Goal: Task Accomplishment & Management: Manage account settings

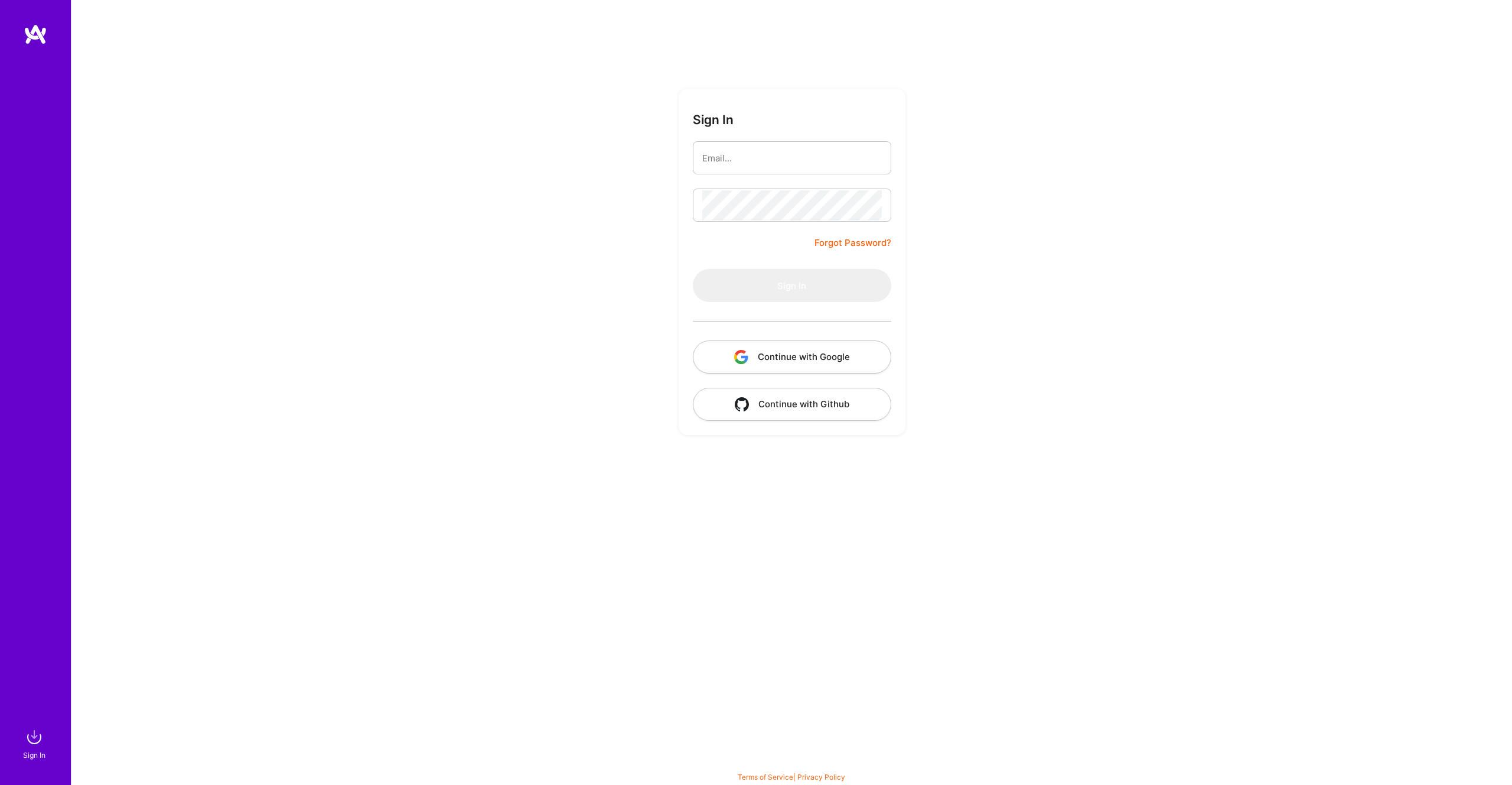
click at [0, 779] on com-1password-button at bounding box center [0, 779] width 0 height 0
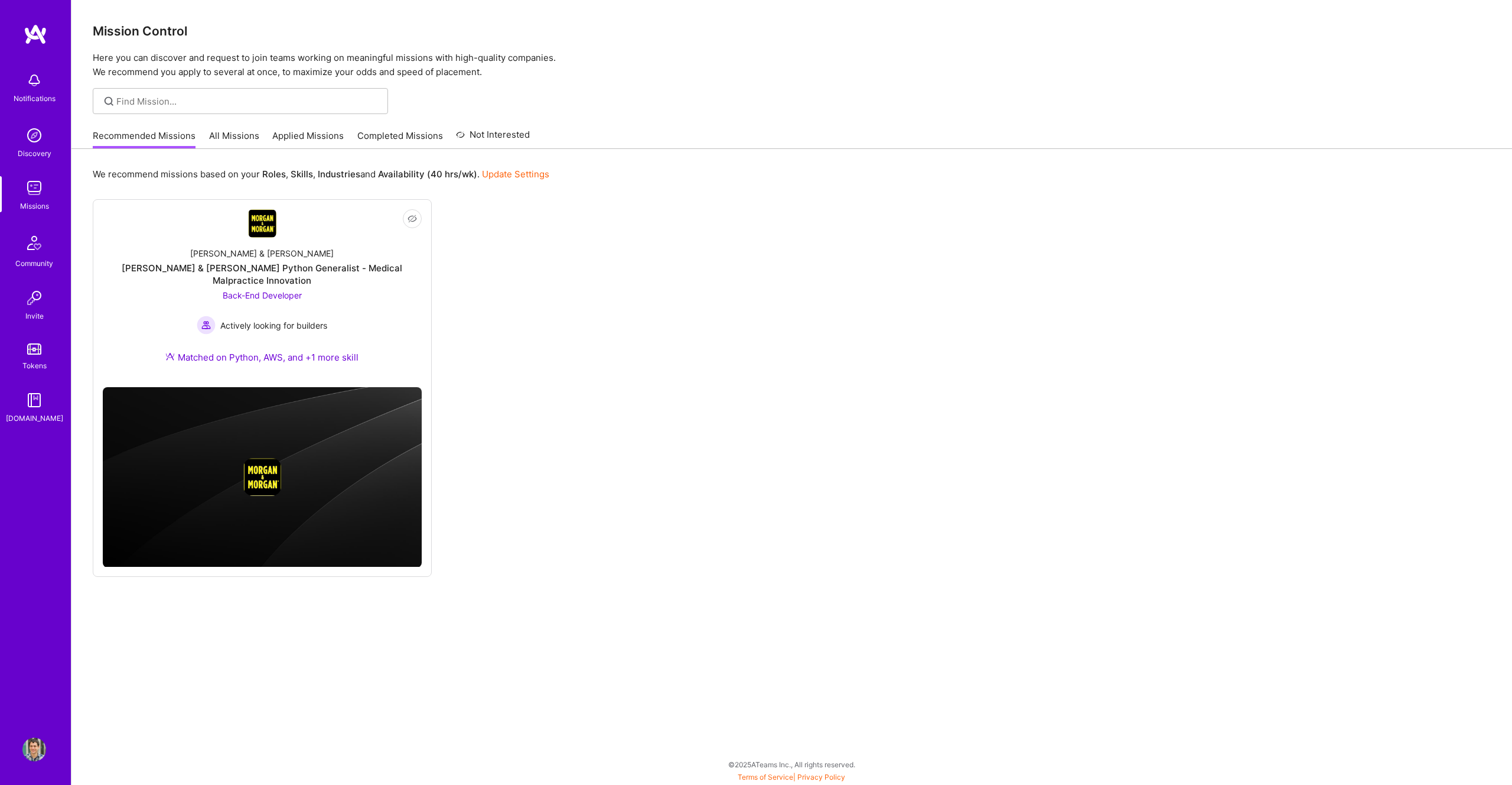
click at [486, 168] on link "Update Settings" at bounding box center [515, 174] width 68 height 11
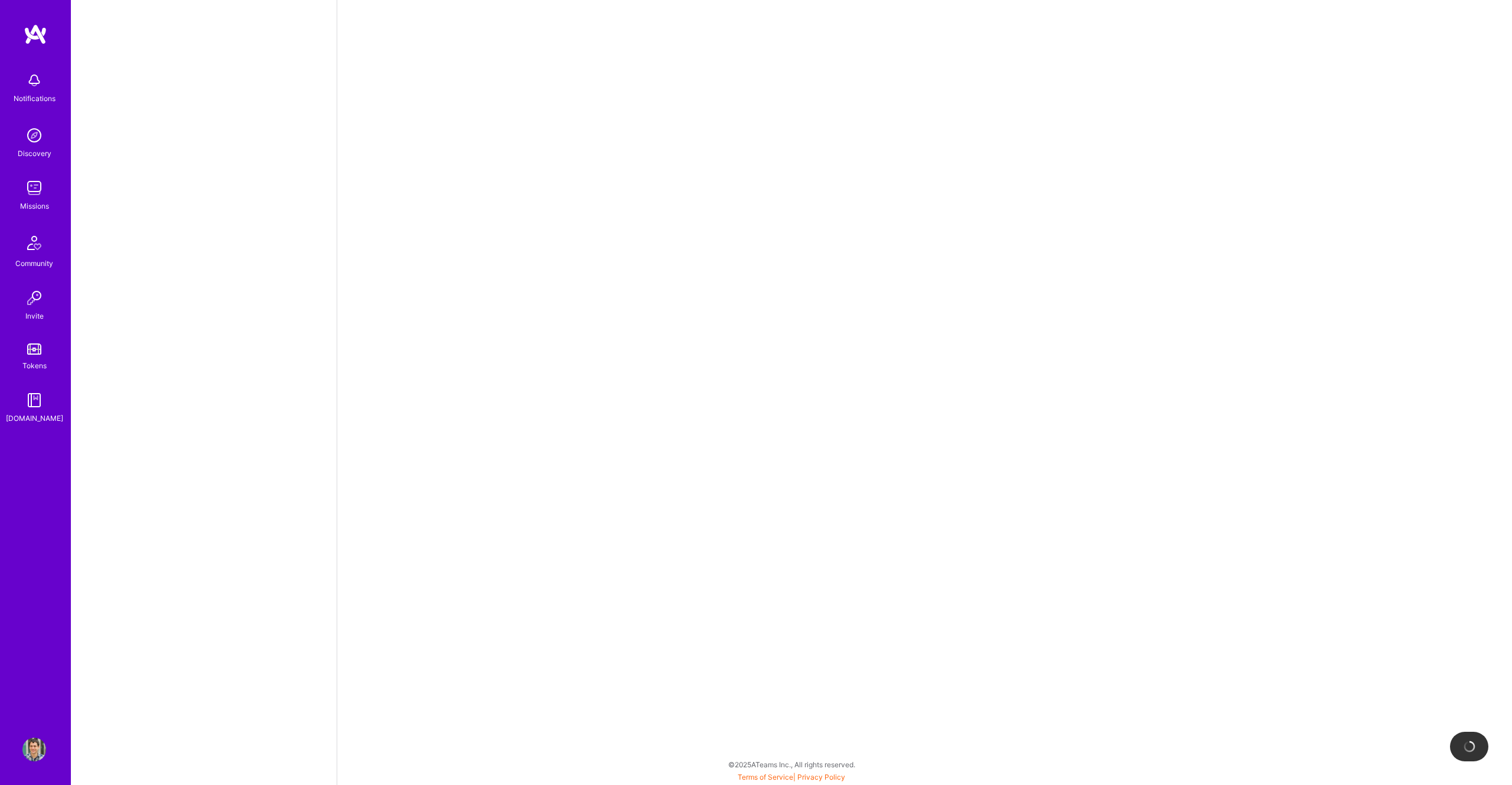
select select "AD"
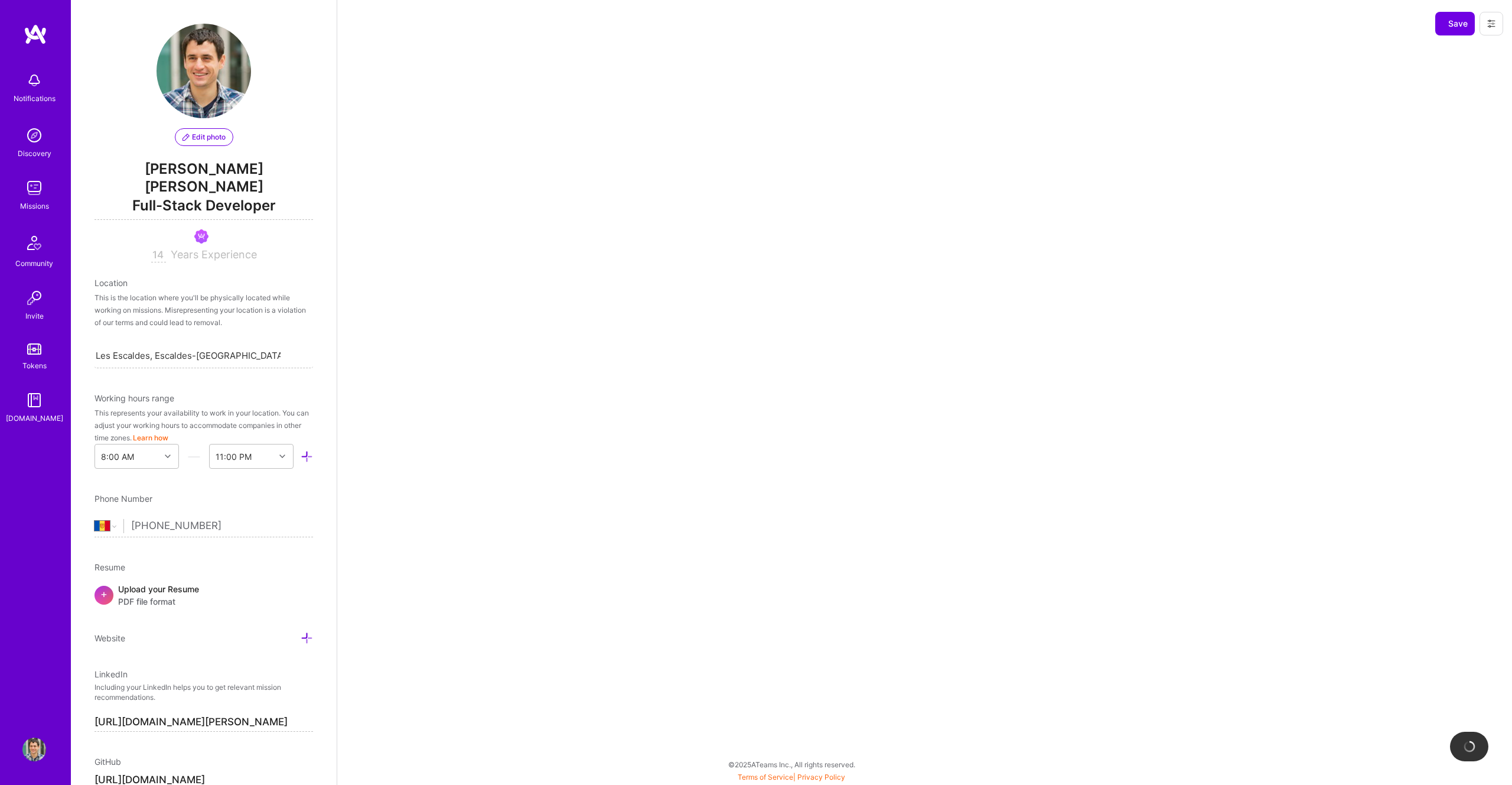
scroll to position [369, 0]
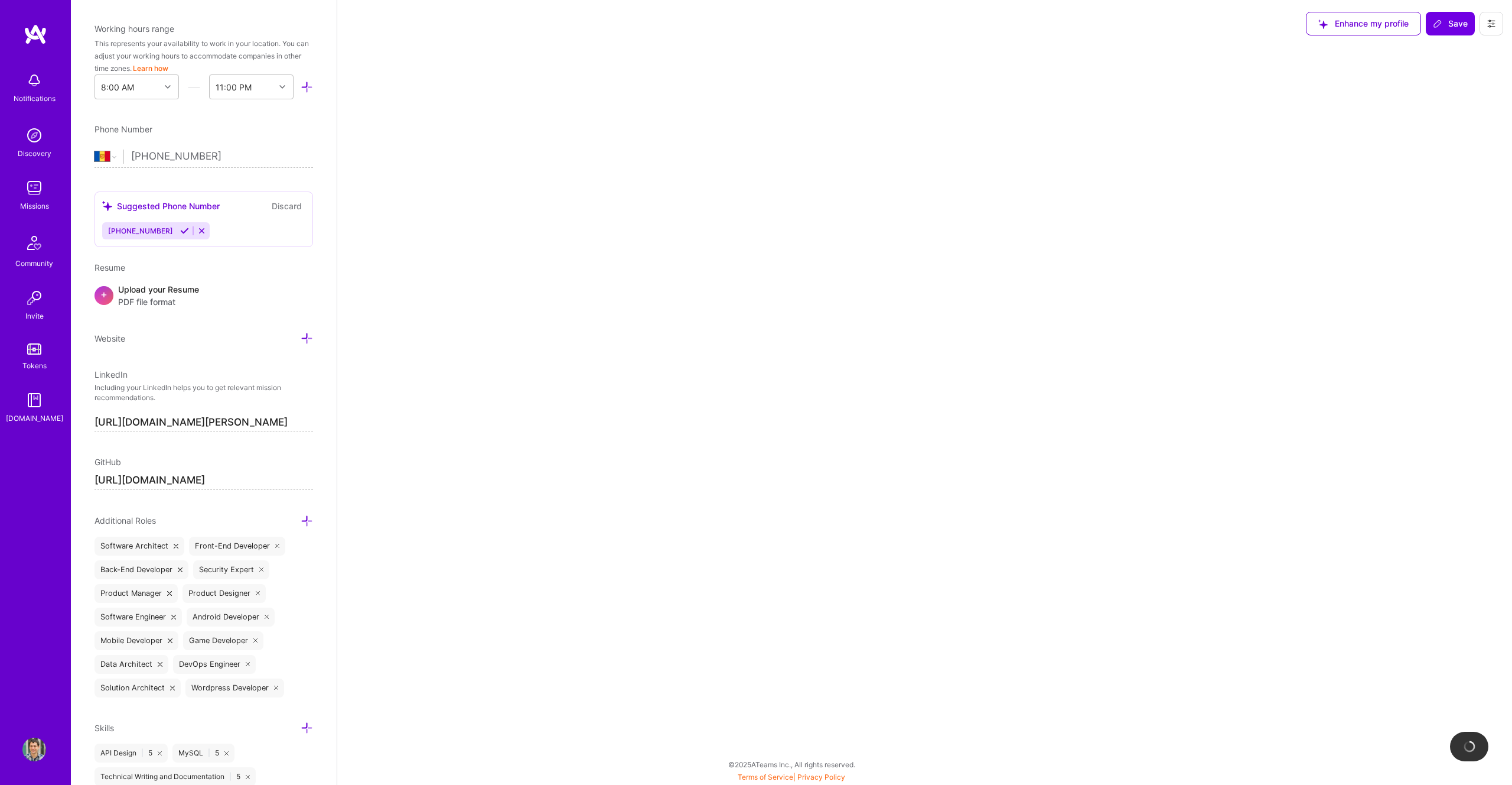
select select "Right Now"
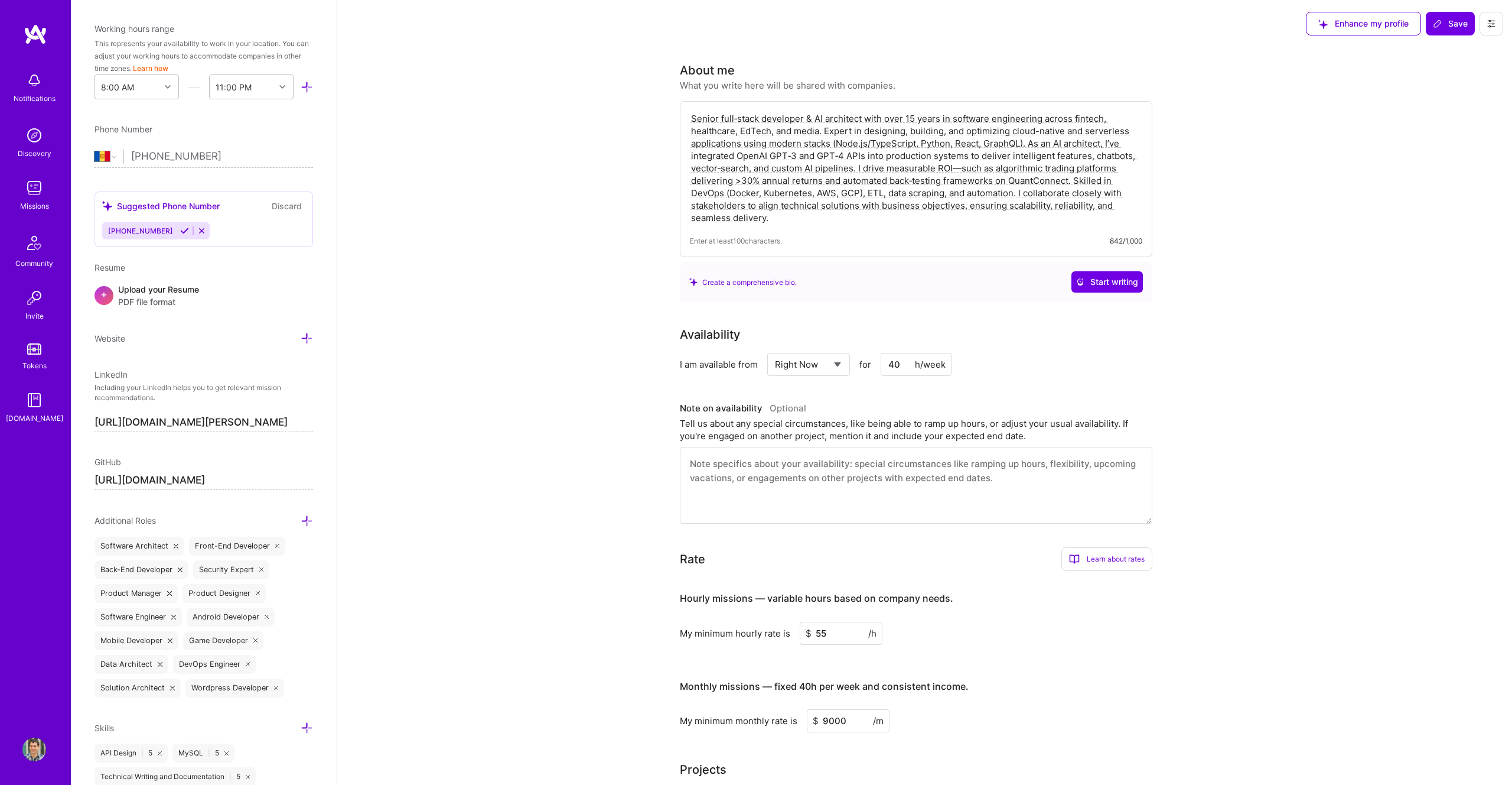
click at [922, 368] on div "h/week" at bounding box center [930, 364] width 31 height 12
click at [837, 366] on select "Select... Right Now Future Date Not Available" at bounding box center [809, 364] width 68 height 30
click at [901, 365] on input "40" at bounding box center [916, 364] width 71 height 23
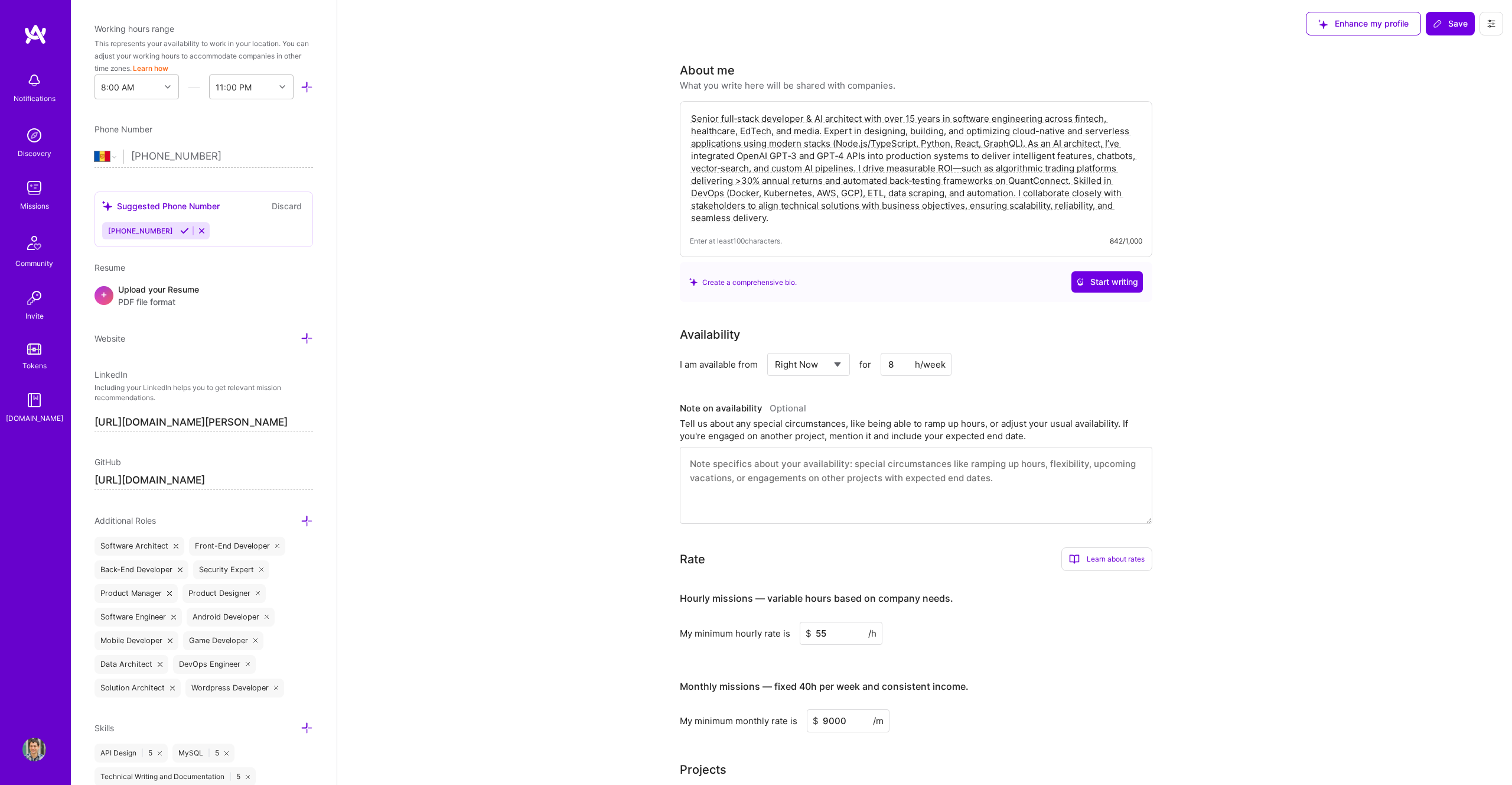
type input "8"
drag, startPoint x: 1080, startPoint y: 282, endPoint x: 845, endPoint y: 351, distance: 244.9
click at [839, 357] on select "Select... Right Now Future Date Not Available" at bounding box center [809, 364] width 68 height 30
select select "Not Available"
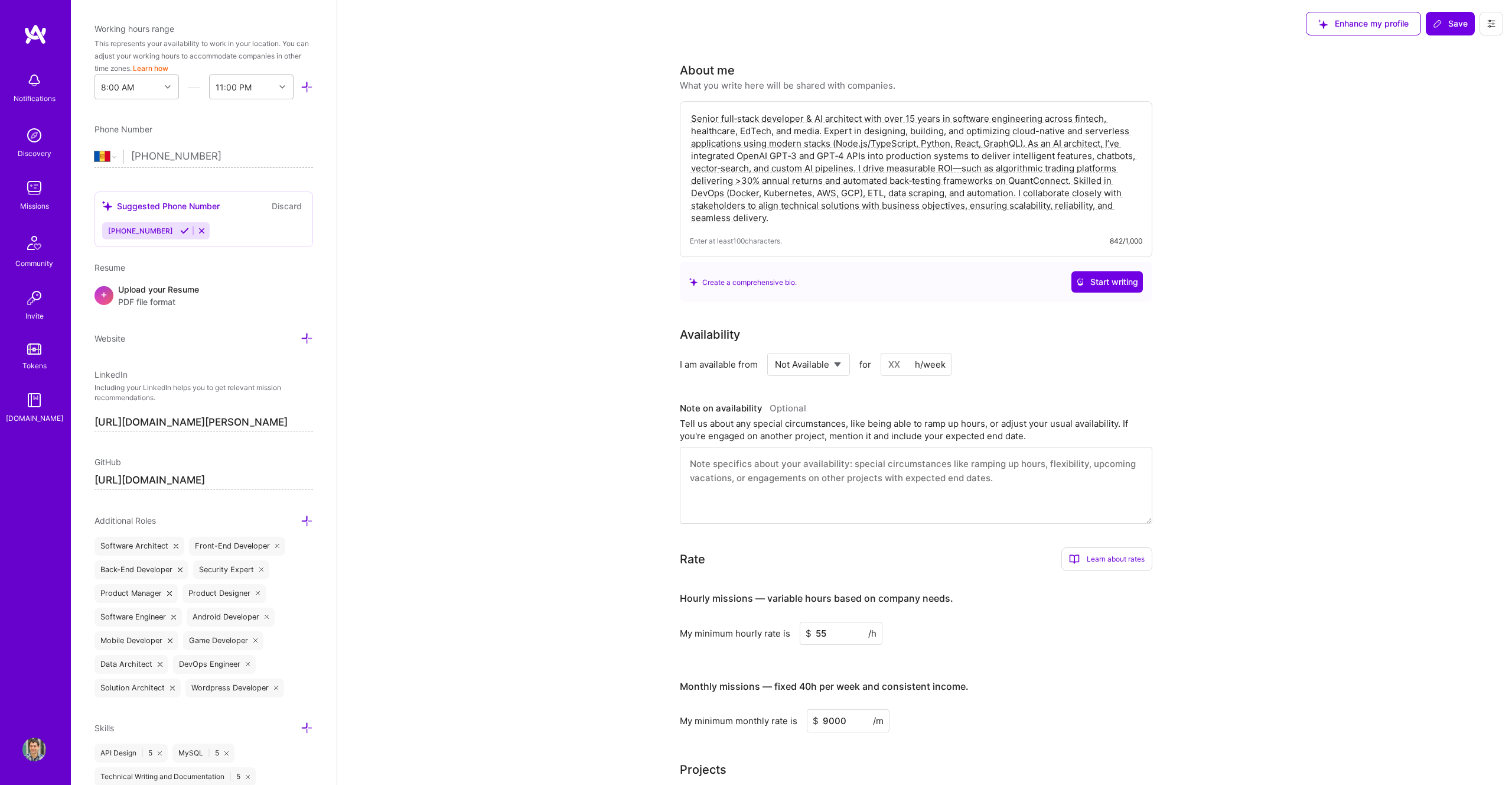
click at [775, 349] on select "Select... Right Now Future Date Not Available" at bounding box center [809, 364] width 68 height 30
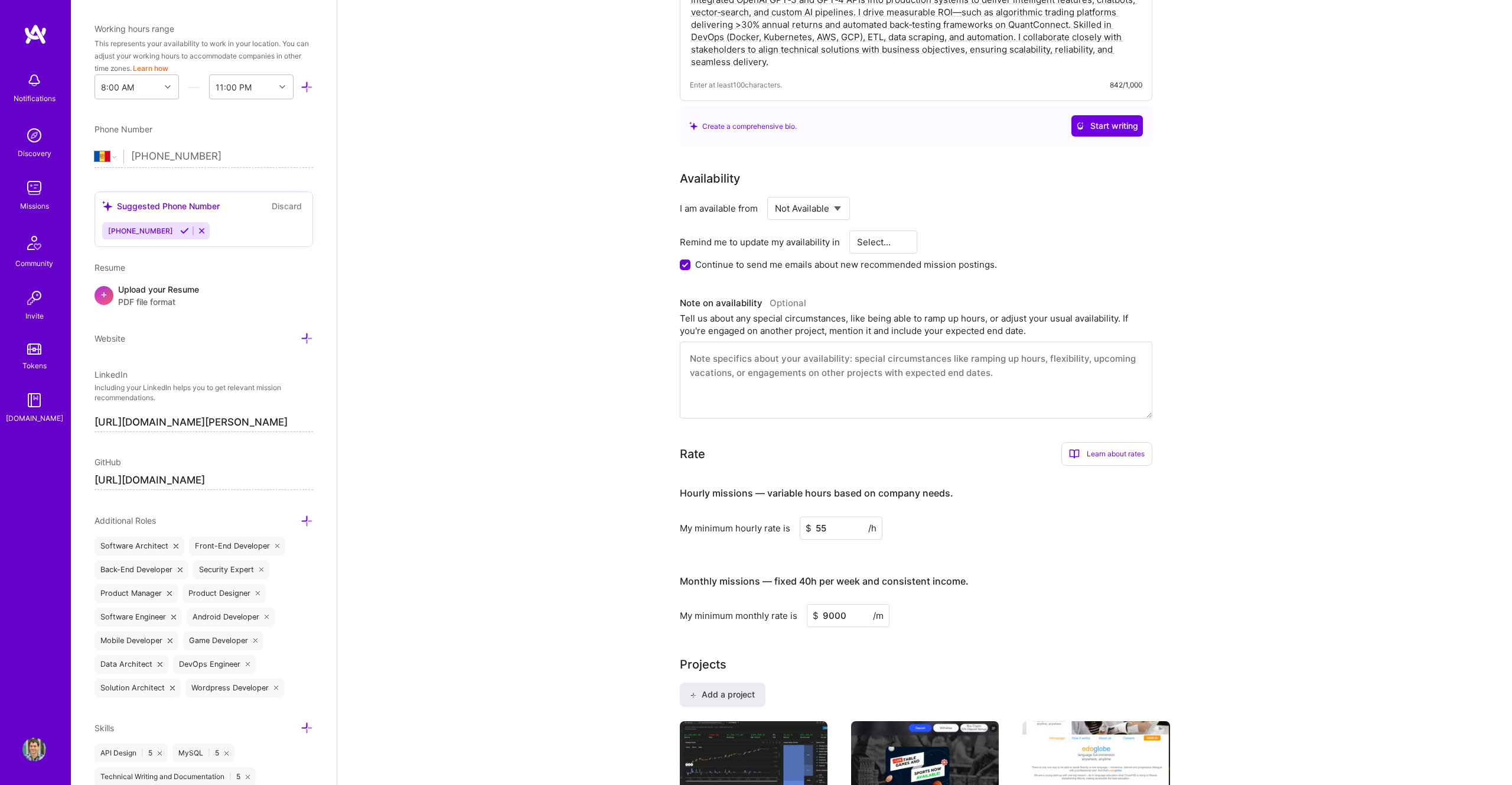
scroll to position [150, 0]
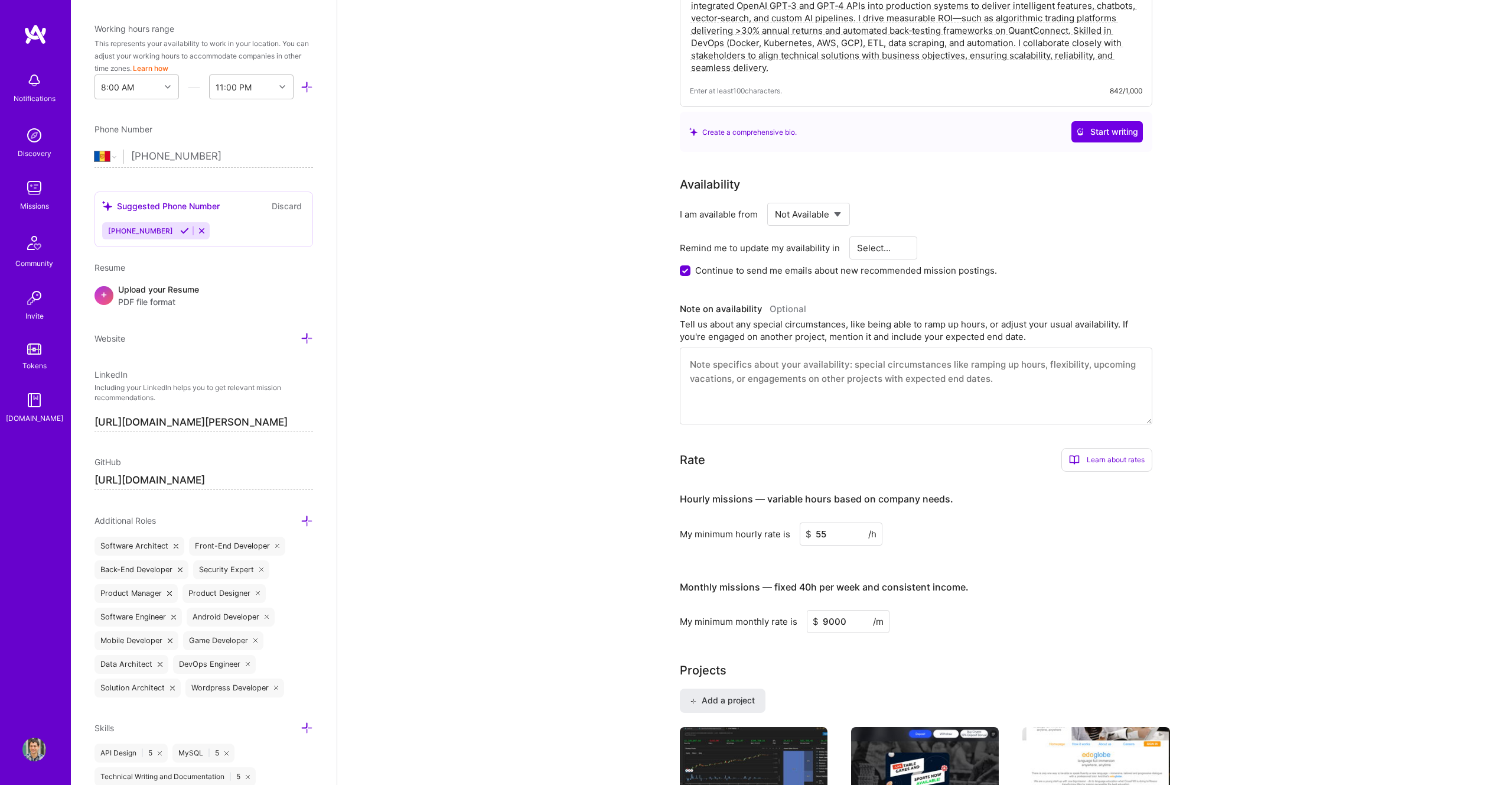
click at [814, 275] on label "Continue to send me emails about new recommended mission postings." at bounding box center [846, 270] width 302 height 12
click at [692, 275] on input "Continue to send me emails about new recommended mission postings." at bounding box center [686, 271] width 11 height 11
checkbox input "false"
click at [852, 257] on div "Select... 1 Month 3 Months 6 Months" at bounding box center [884, 248] width 68 height 23
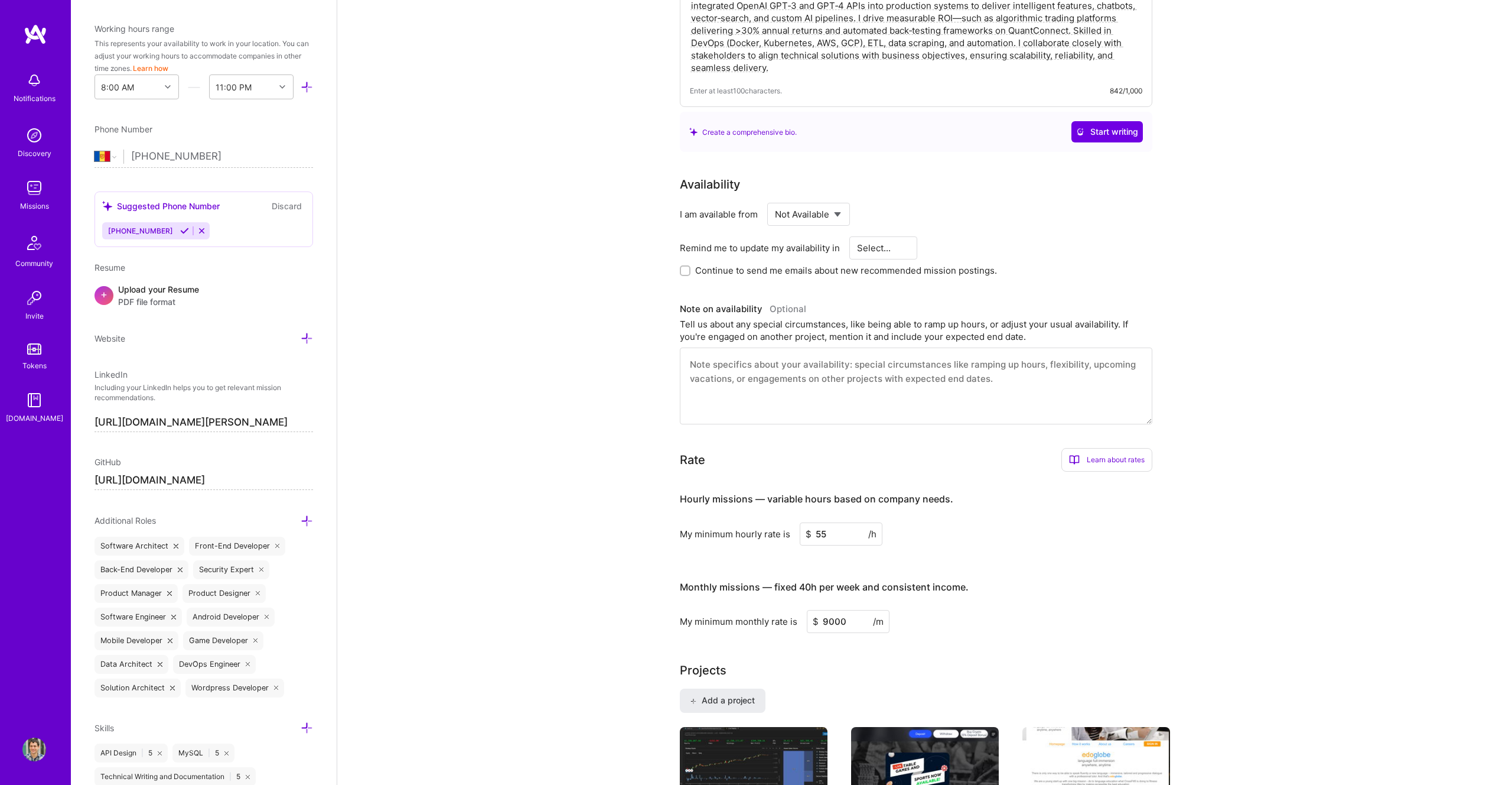
click at [860, 252] on select "Select... 1 Month 3 Months 6 Months" at bounding box center [884, 248] width 53 height 30
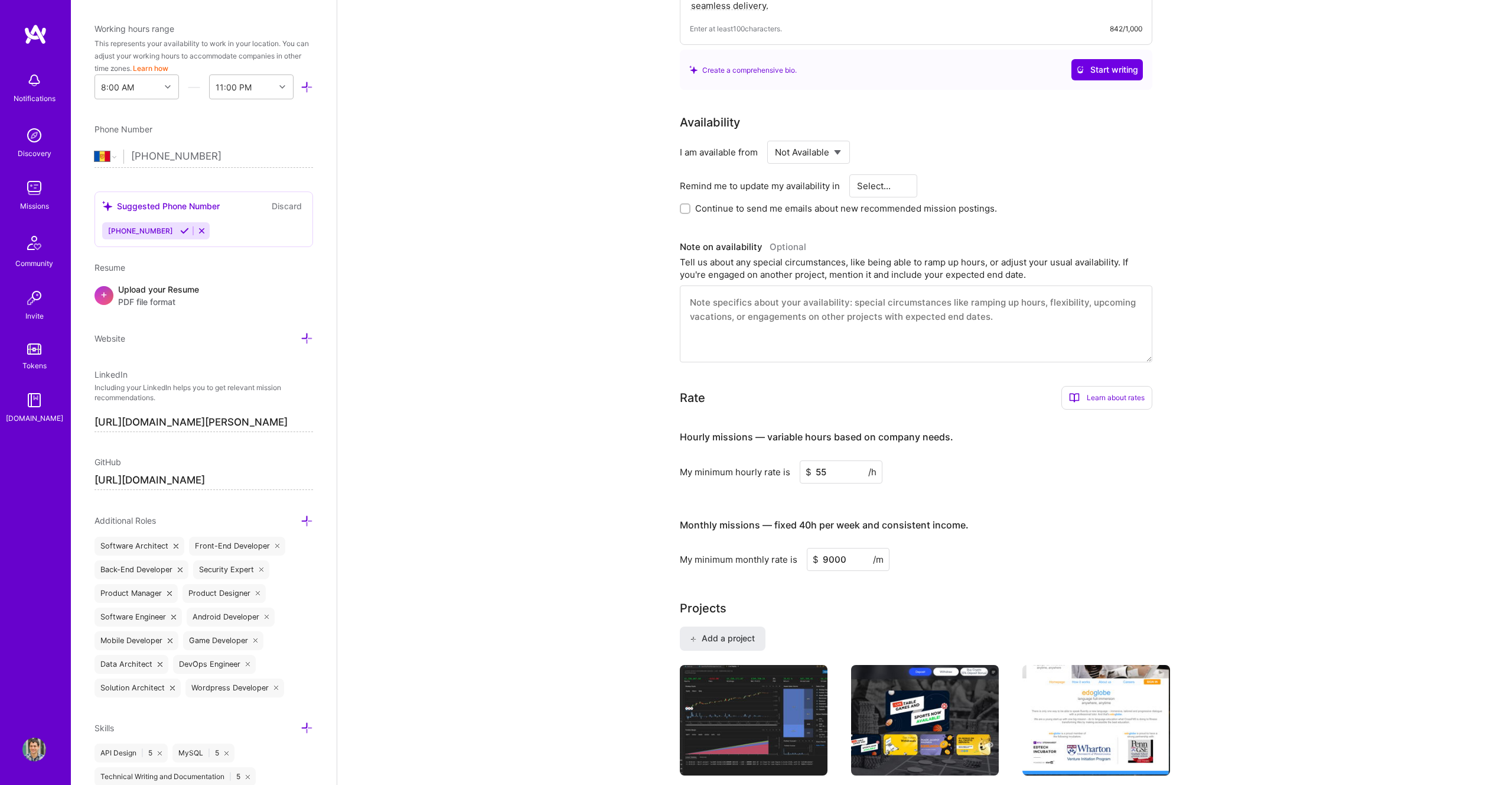
scroll to position [0, 0]
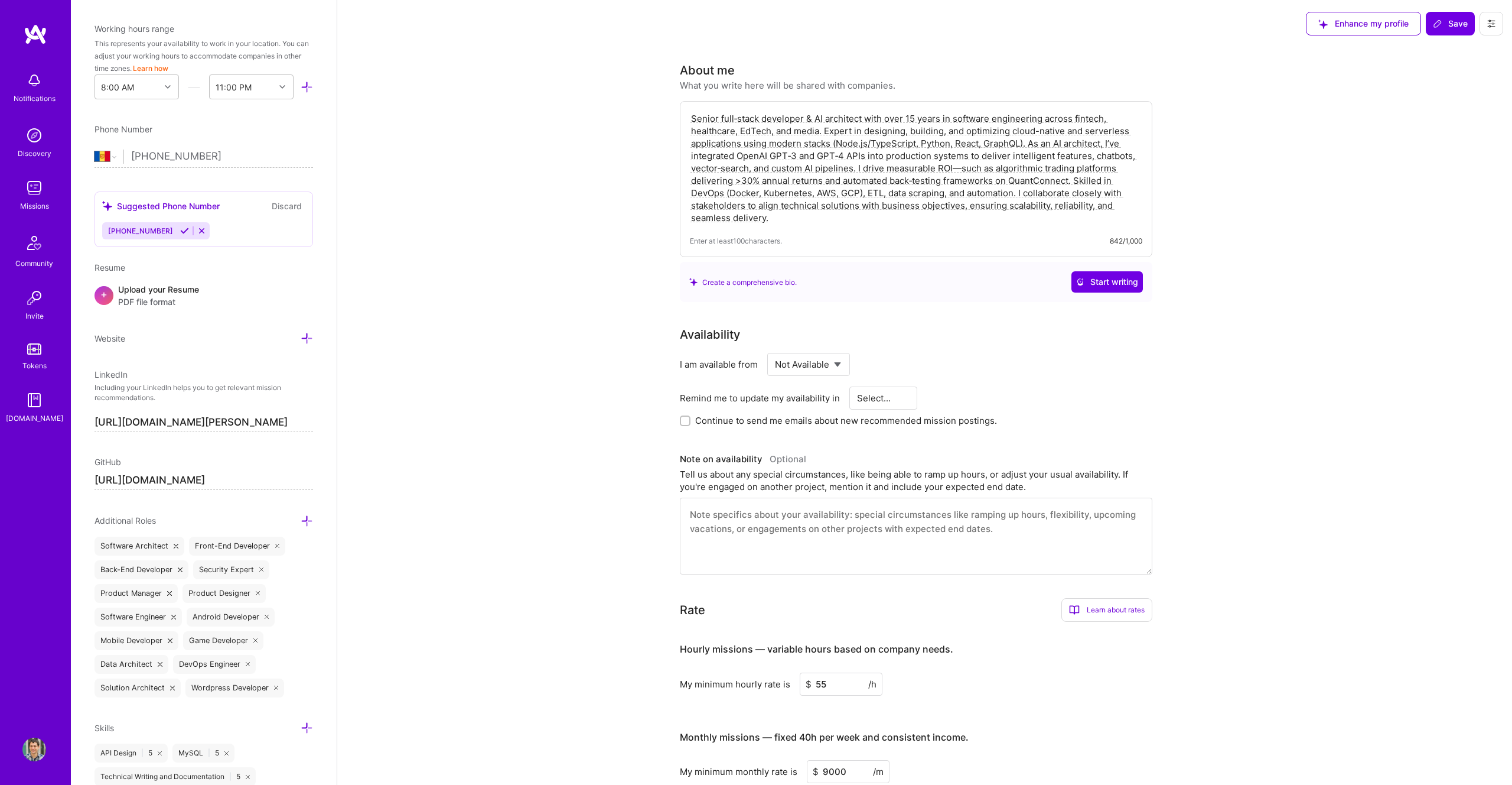
click at [1470, 37] on div "Enhance my profile Save" at bounding box center [1405, 23] width 215 height 47
click at [1448, 25] on span "Save" at bounding box center [1450, 23] width 35 height 12
select select "1 Month"
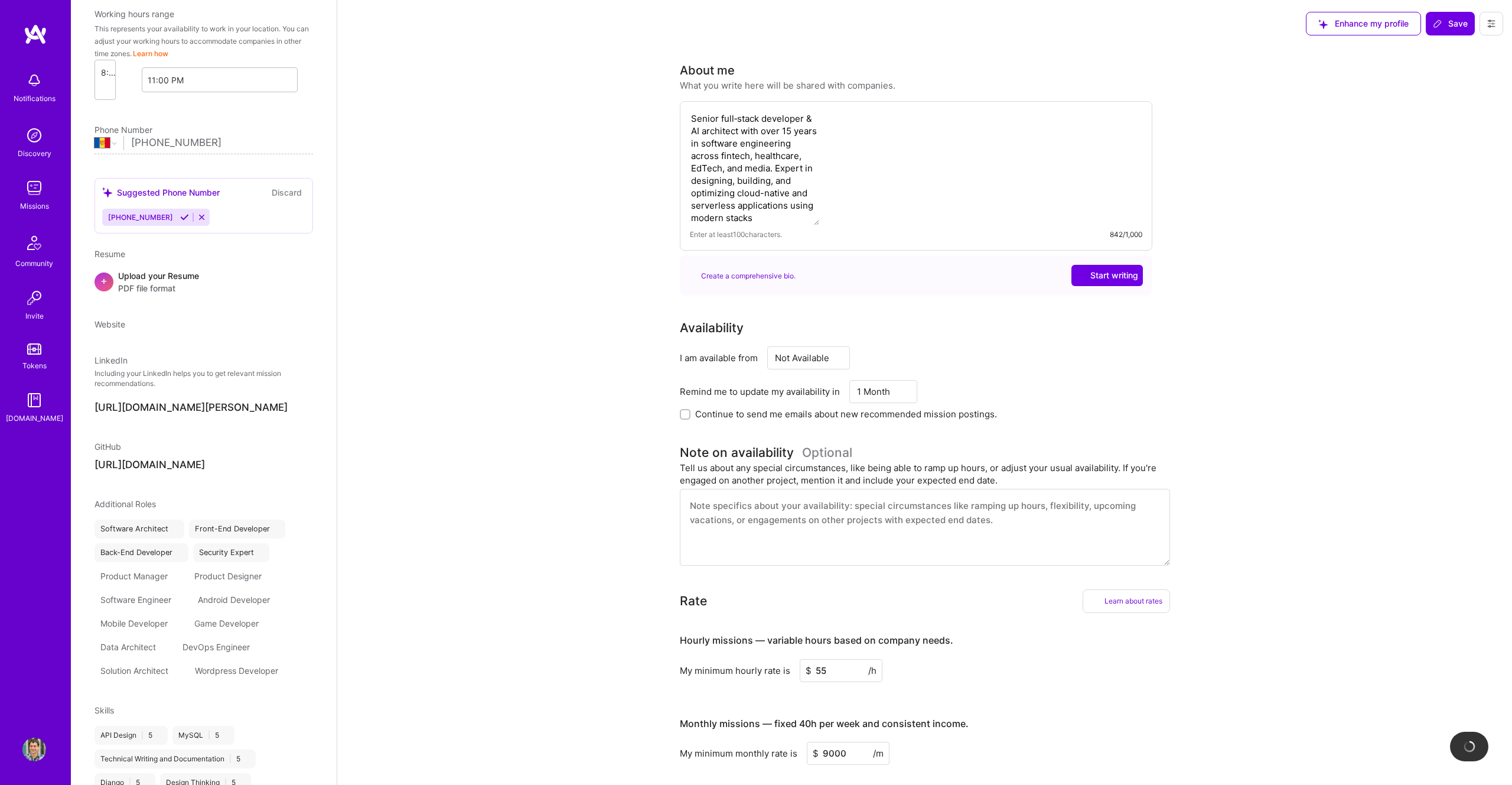
scroll to position [269, 0]
